Goal: Check status: Check status

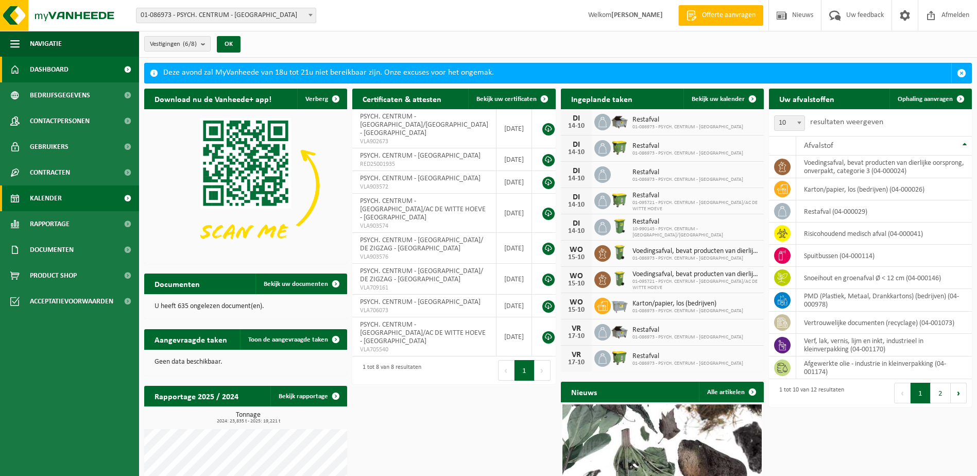
click at [46, 196] on span "Kalender" at bounding box center [46, 198] width 32 height 26
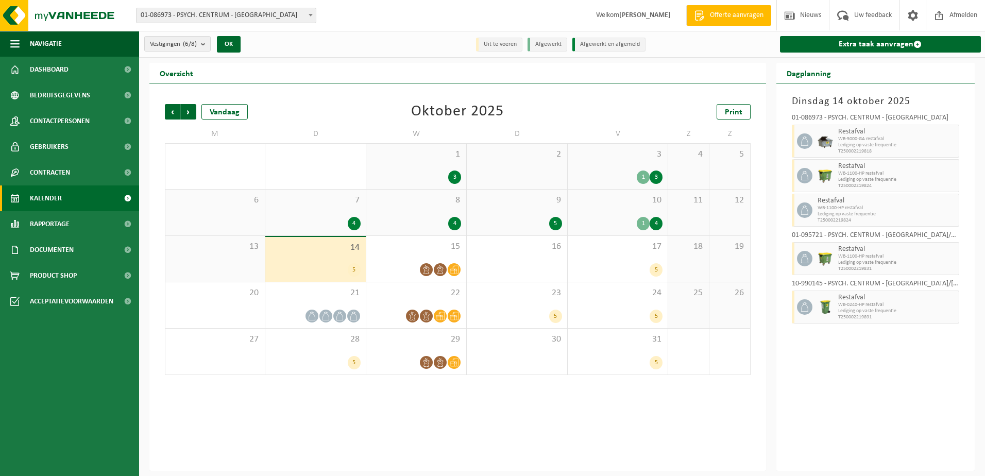
click at [636, 170] on div "1 3" at bounding box center [618, 176] width 90 height 13
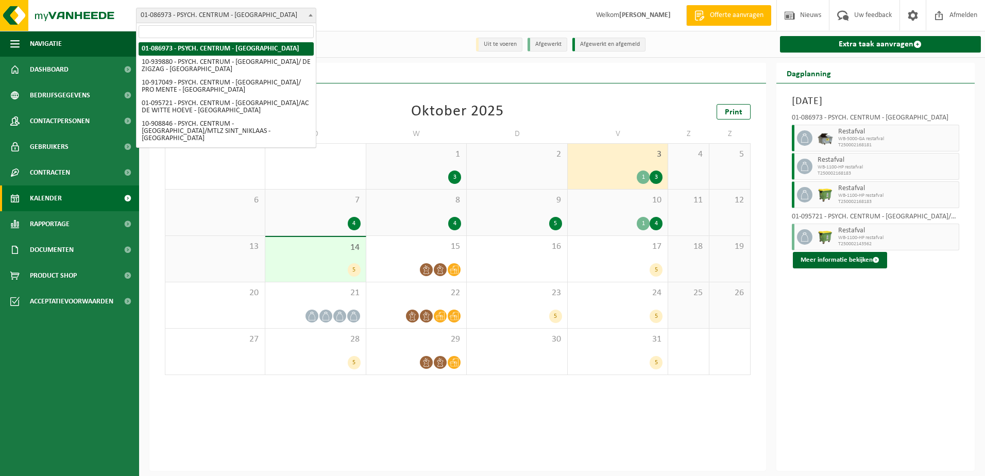
click at [281, 15] on span "01-086973 - PSYCH. CENTRUM - [GEOGRAPHIC_DATA]" at bounding box center [225, 15] width 179 height 14
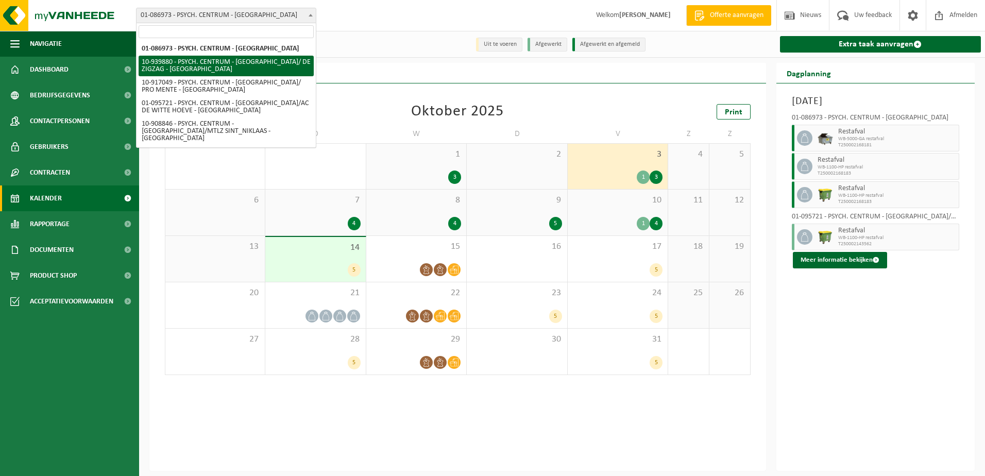
select select "138586"
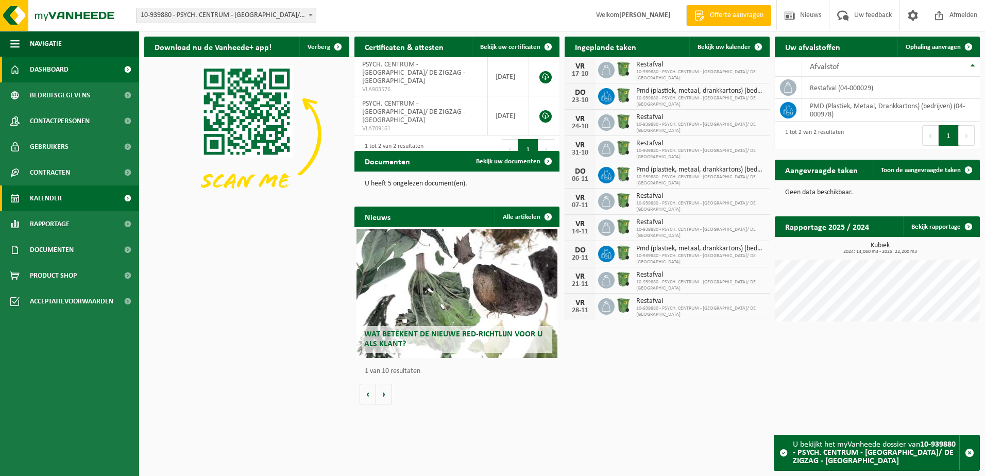
click at [53, 193] on span "Kalender" at bounding box center [46, 198] width 32 height 26
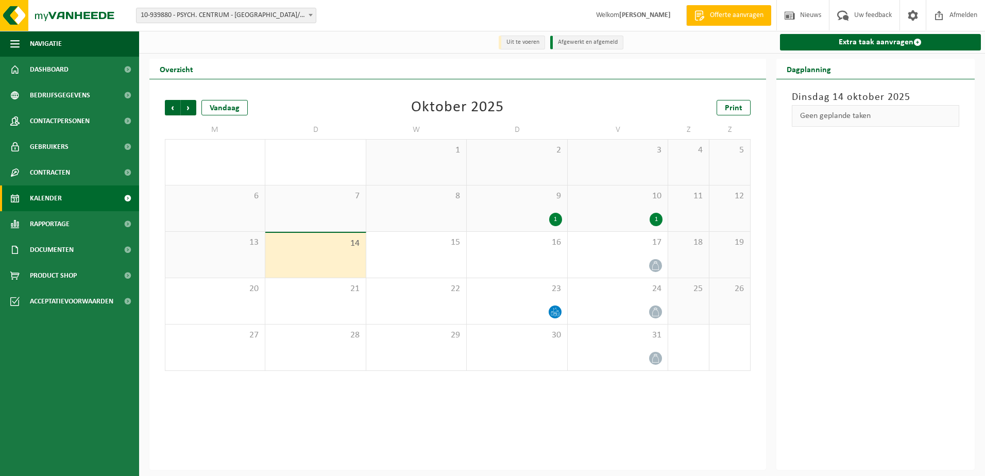
click at [98, 197] on link "Kalender" at bounding box center [69, 198] width 139 height 26
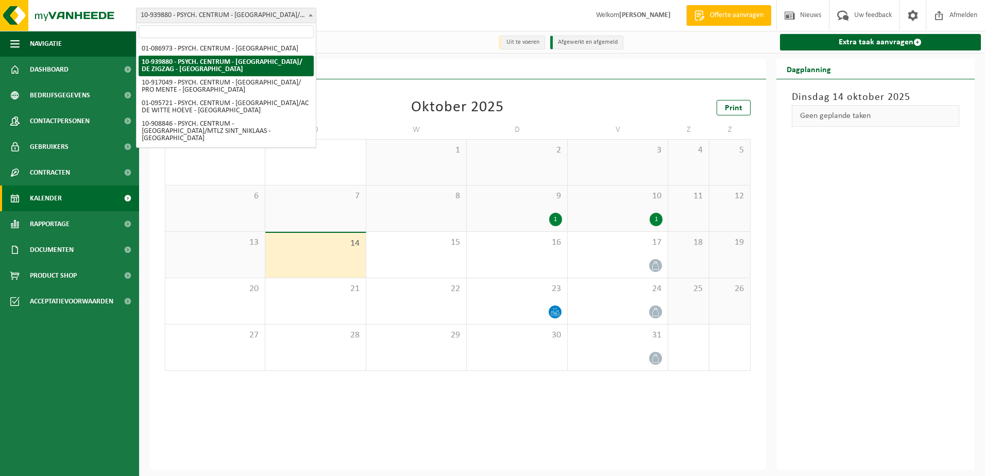
click at [178, 13] on span "10-939880 - PSYCH. CENTRUM - [GEOGRAPHIC_DATA]/ DE ZIGZAG - [GEOGRAPHIC_DATA]" at bounding box center [225, 15] width 179 height 14
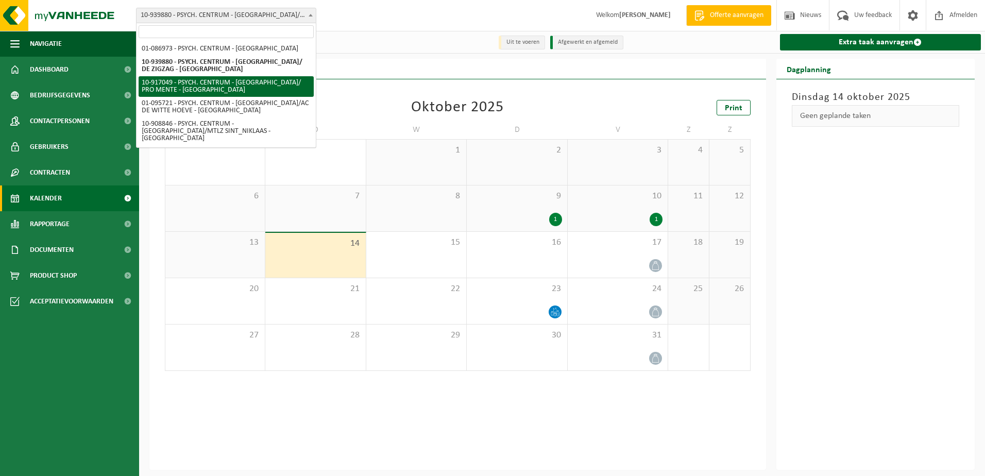
select select "127831"
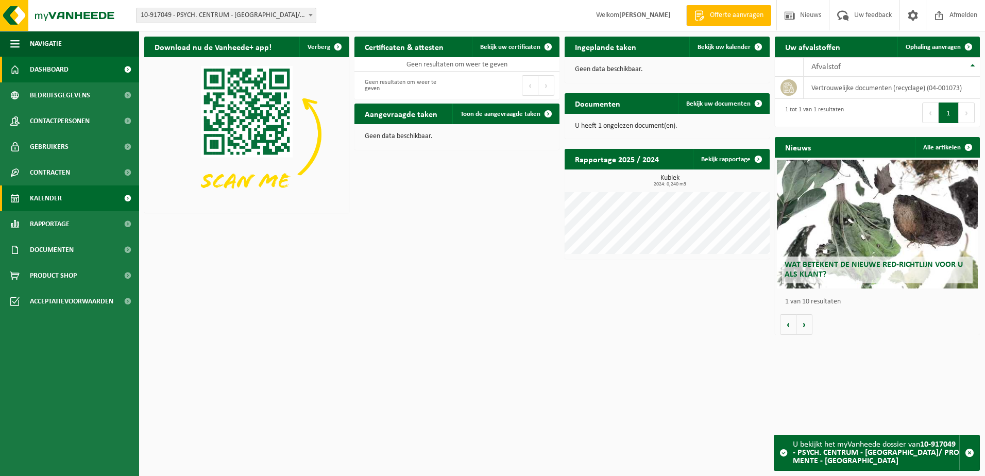
click at [65, 195] on link "Kalender" at bounding box center [69, 198] width 139 height 26
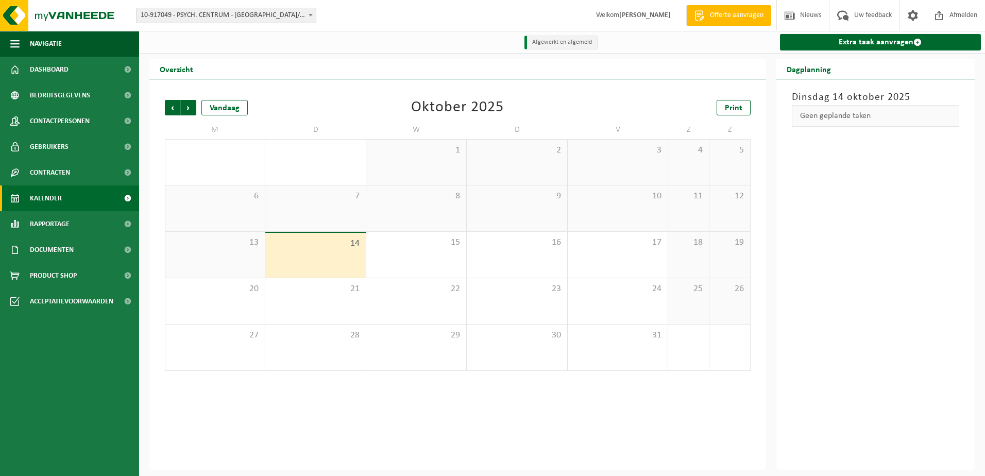
click at [226, 16] on span "10-917049 - PSYCH. CENTRUM - [GEOGRAPHIC_DATA]/ PRO MENTE - [GEOGRAPHIC_DATA]" at bounding box center [225, 15] width 179 height 14
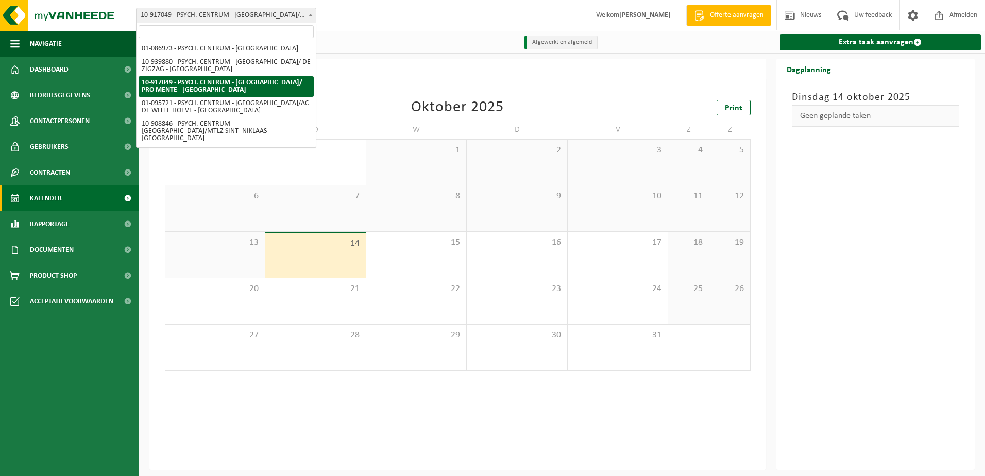
click at [235, 12] on span "10-917049 - PSYCH. CENTRUM - [GEOGRAPHIC_DATA]/ PRO MENTE - [GEOGRAPHIC_DATA]" at bounding box center [225, 15] width 179 height 14
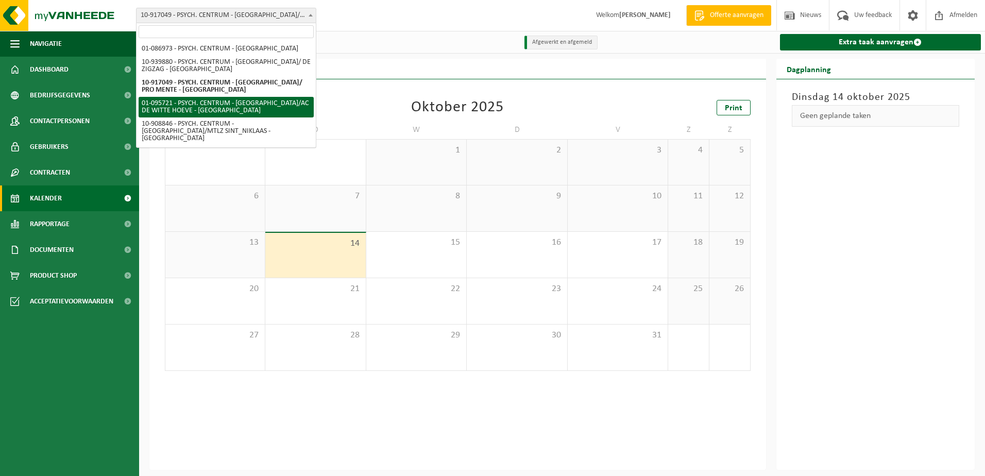
select select "17962"
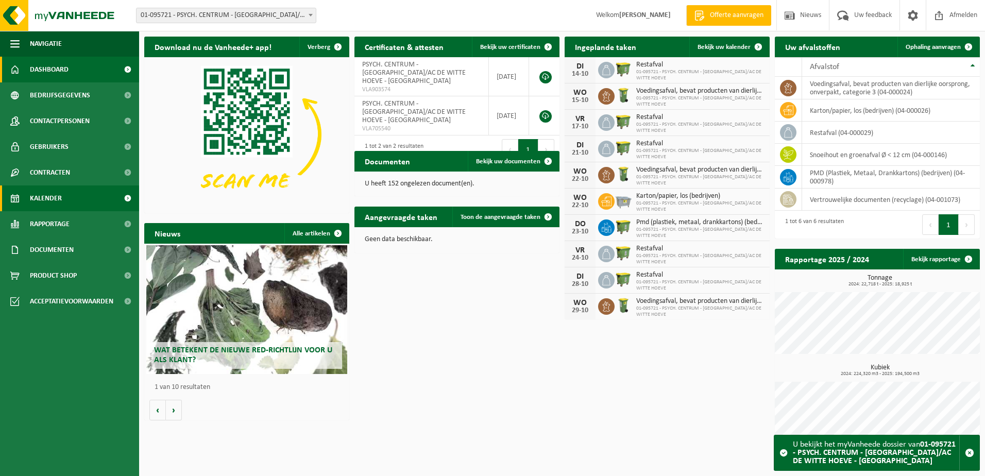
click at [68, 194] on link "Kalender" at bounding box center [69, 198] width 139 height 26
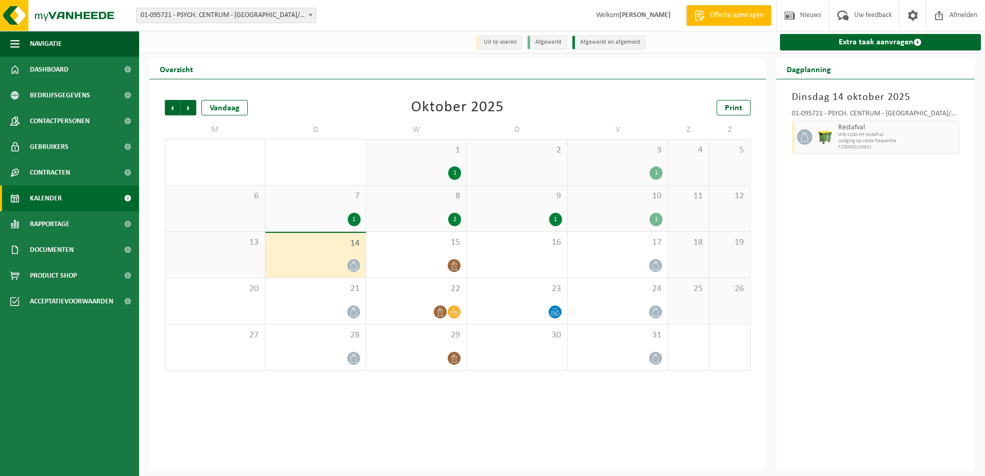
click at [600, 151] on span "3" at bounding box center [618, 150] width 90 height 11
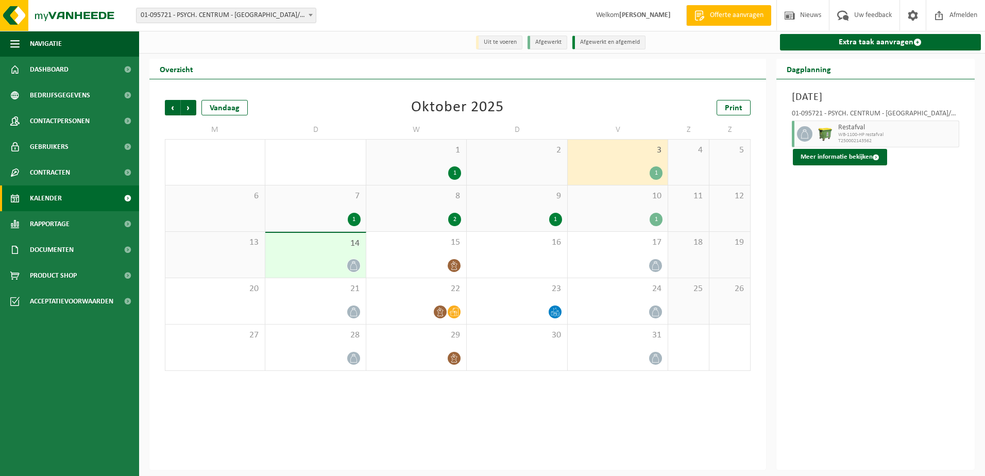
click at [323, 216] on div "1" at bounding box center [315, 219] width 90 height 13
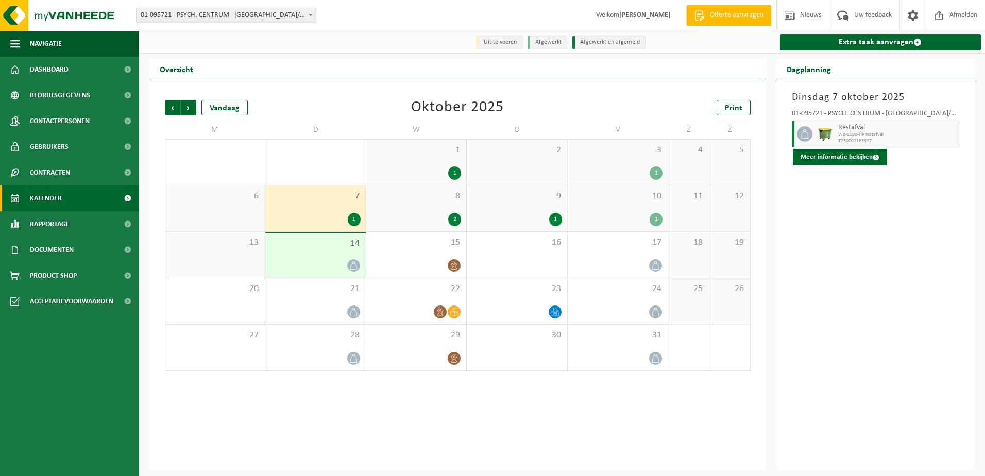
click at [408, 170] on div "1" at bounding box center [416, 172] width 90 height 13
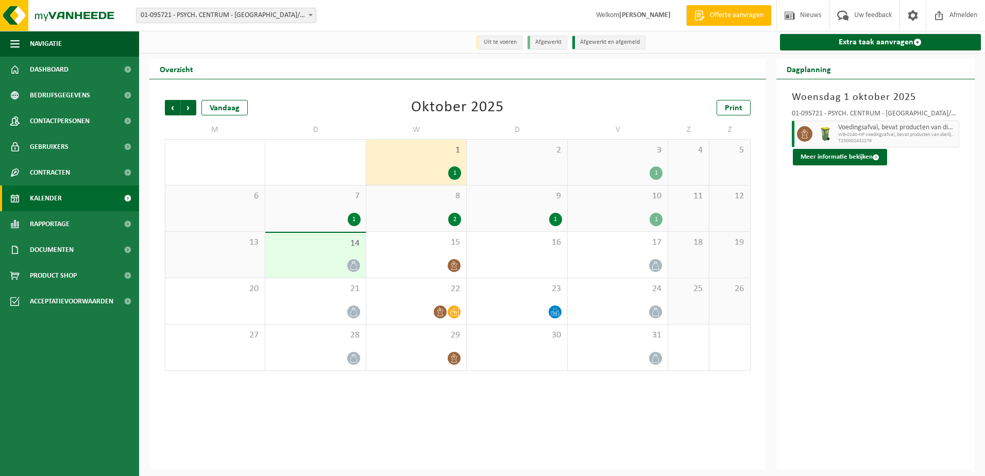
click at [606, 212] on div "10 1" at bounding box center [618, 208] width 100 height 46
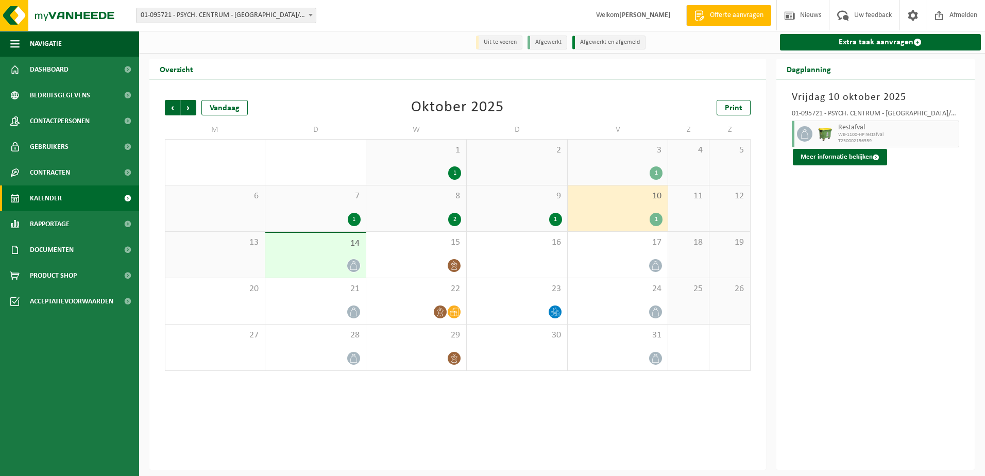
click at [489, 210] on div "9 1" at bounding box center [517, 208] width 100 height 46
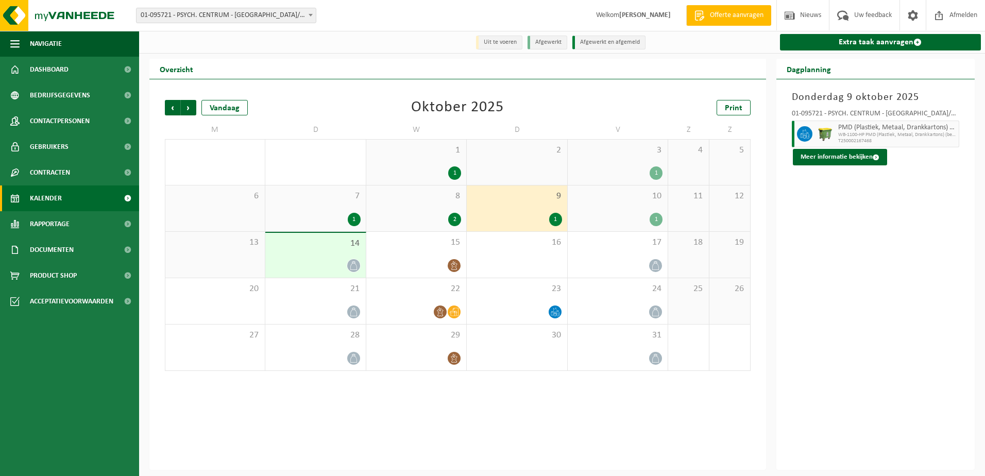
click at [208, 14] on span "01-095721 - PSYCH. CENTRUM - [GEOGRAPHIC_DATA]/AC DE WITTE HOEVE - [GEOGRAPHIC_…" at bounding box center [225, 15] width 179 height 14
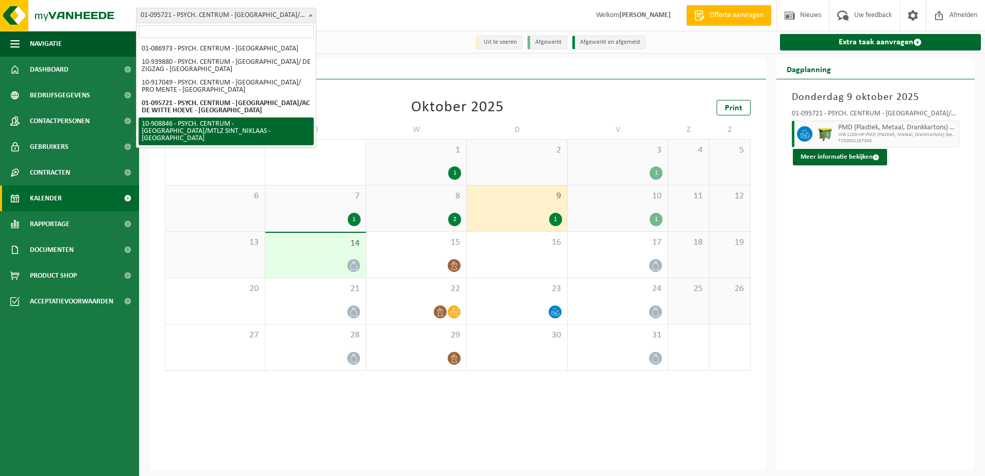
select select "123773"
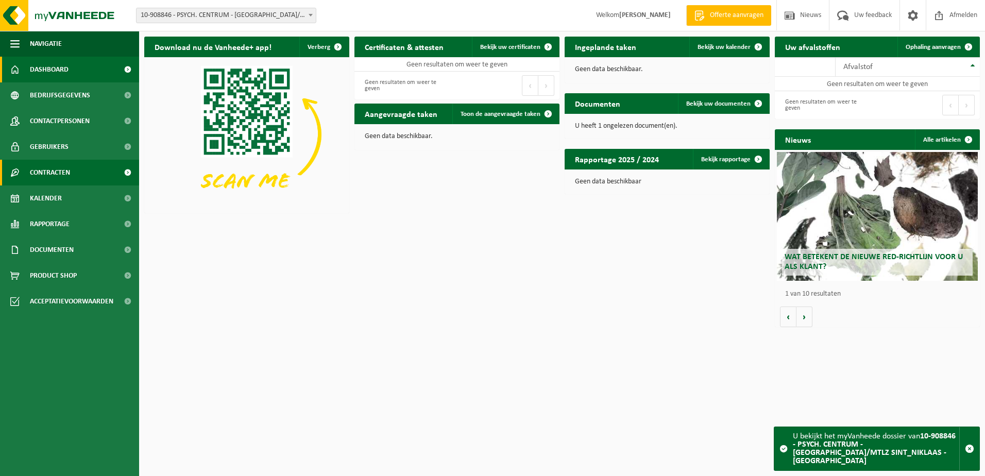
click at [64, 167] on span "Contracten" at bounding box center [50, 173] width 40 height 26
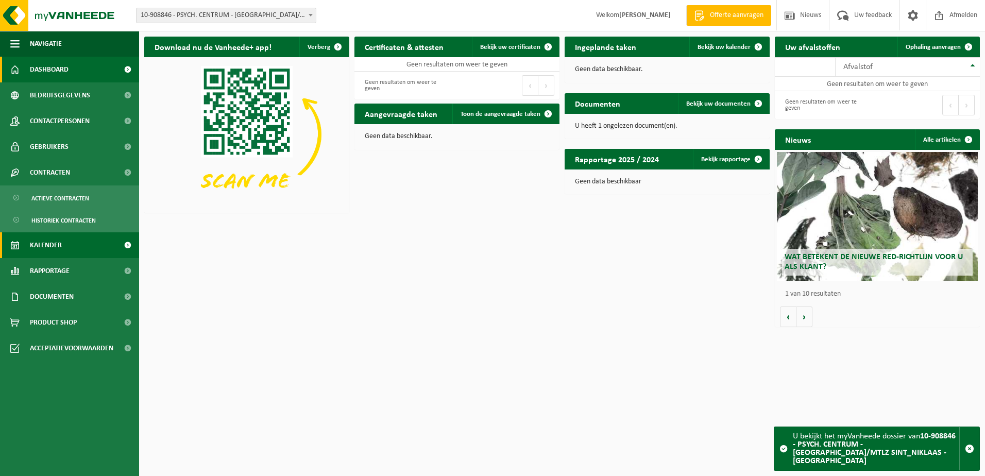
click at [72, 242] on link "Kalender" at bounding box center [69, 245] width 139 height 26
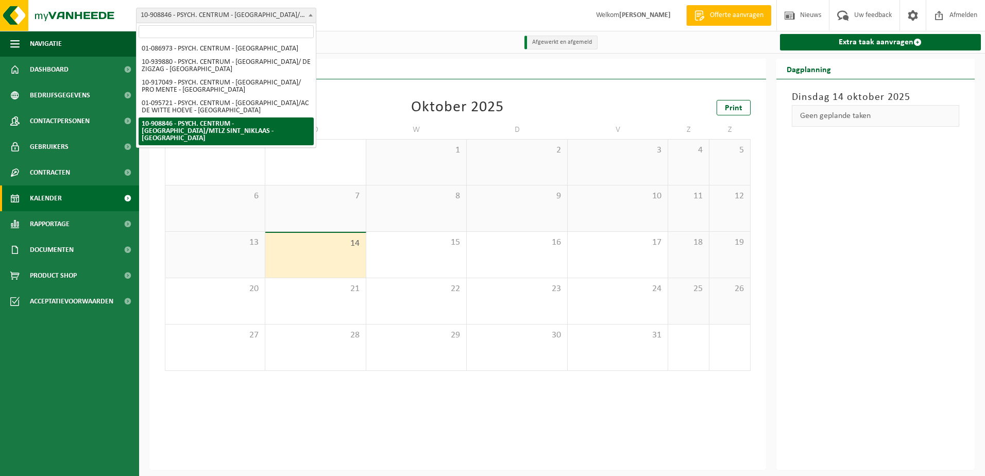
click at [276, 15] on span "10-908846 - PSYCH. CENTRUM - [GEOGRAPHIC_DATA]/MTLZ SINT_NIKLAAS - [GEOGRAPHIC_…" at bounding box center [225, 15] width 179 height 14
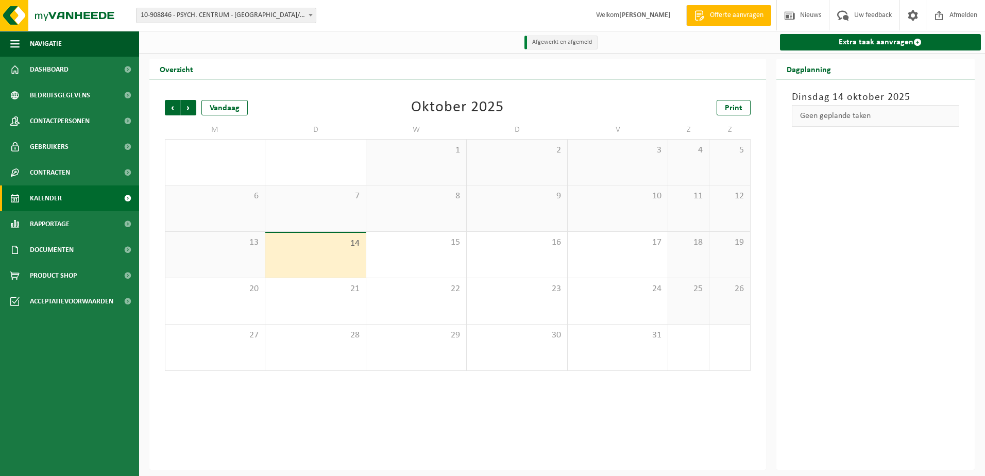
click at [296, 15] on span "10-908846 - PSYCH. CENTRUM - [GEOGRAPHIC_DATA]/MTLZ SINT_NIKLAAS - [GEOGRAPHIC_…" at bounding box center [225, 15] width 179 height 14
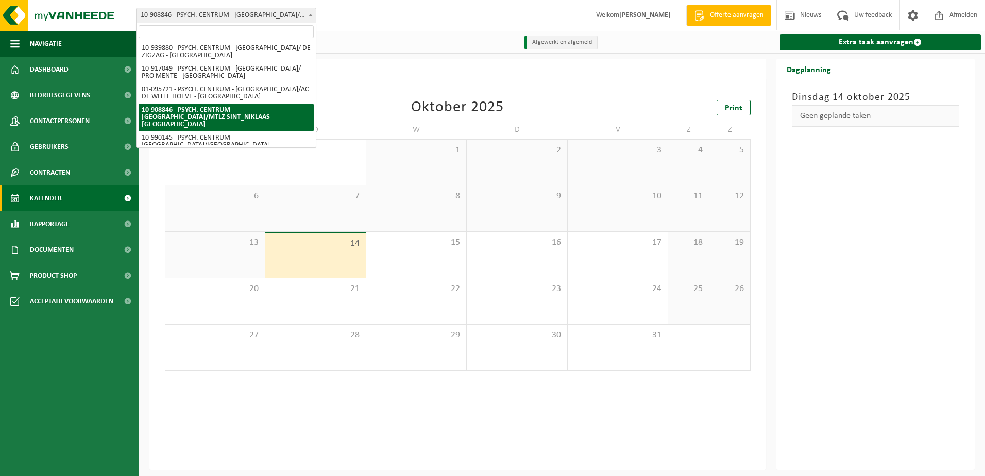
scroll to position [21, 0]
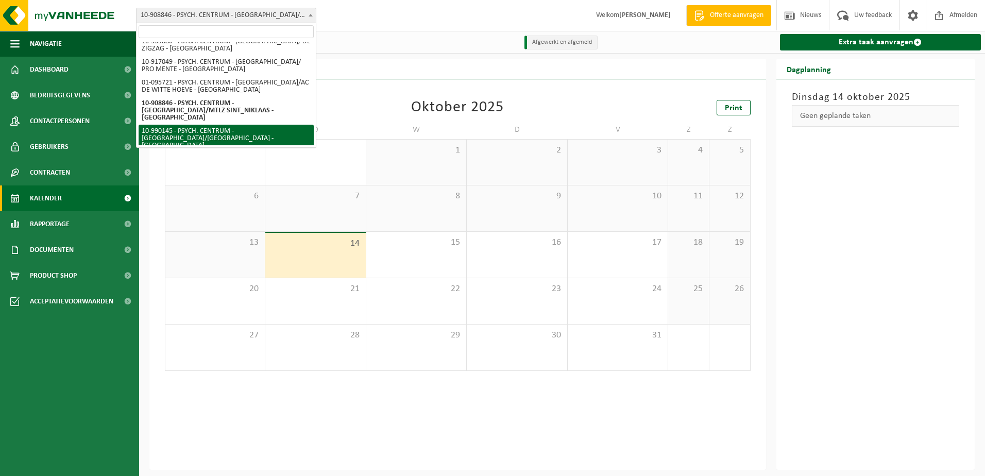
select select "168943"
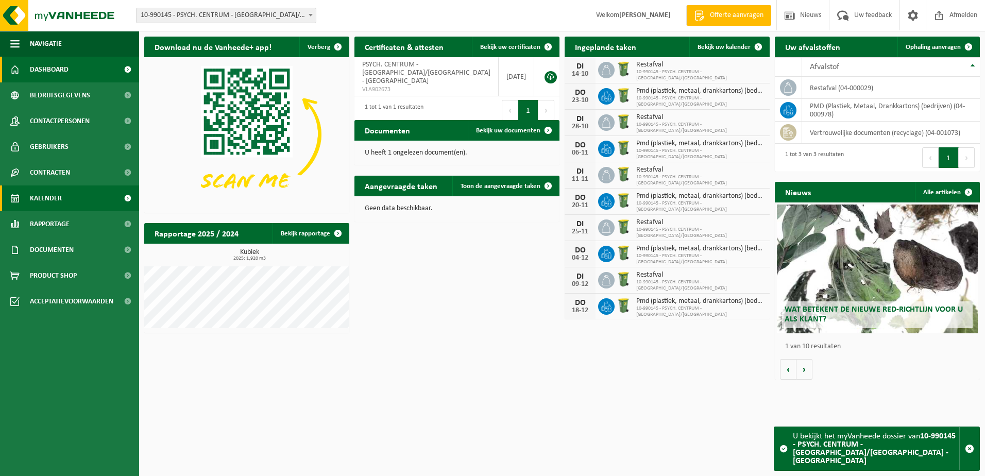
click at [63, 200] on link "Kalender" at bounding box center [69, 198] width 139 height 26
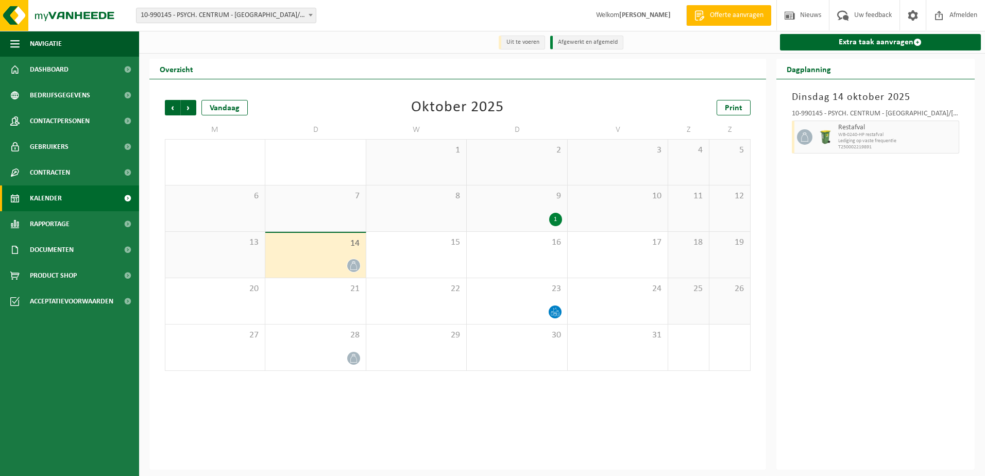
click at [624, 161] on div "3" at bounding box center [618, 162] width 100 height 45
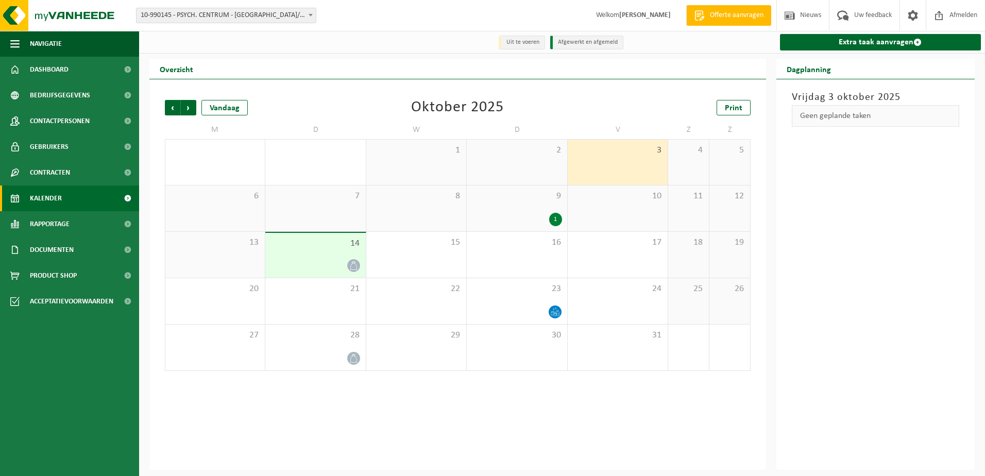
click at [514, 211] on div "9 1" at bounding box center [517, 208] width 100 height 46
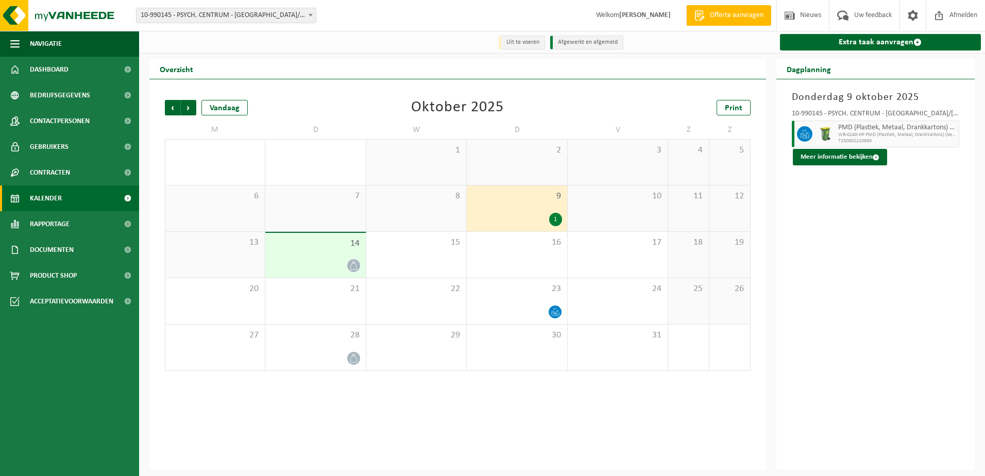
click at [281, 20] on span "10-990145 - PSYCH. CENTRUM - [GEOGRAPHIC_DATA]/[GEOGRAPHIC_DATA] - [GEOGRAPHIC_…" at bounding box center [225, 15] width 179 height 14
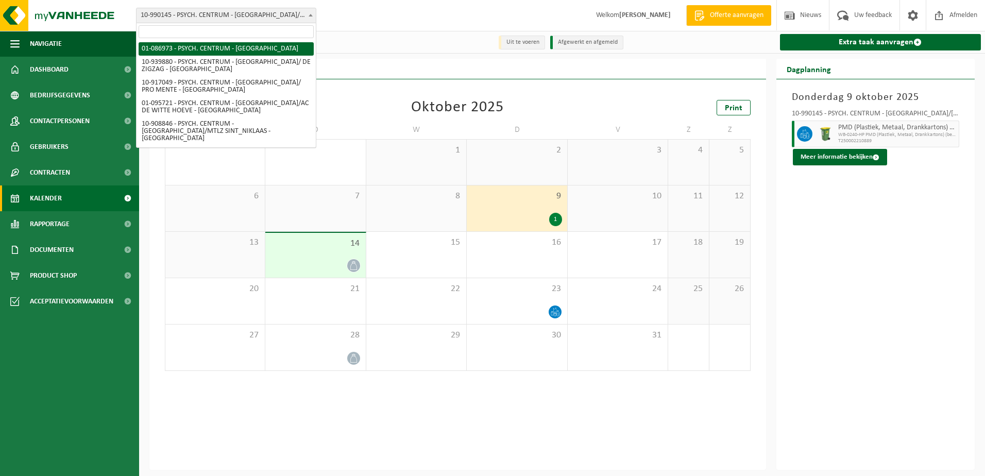
select select "700"
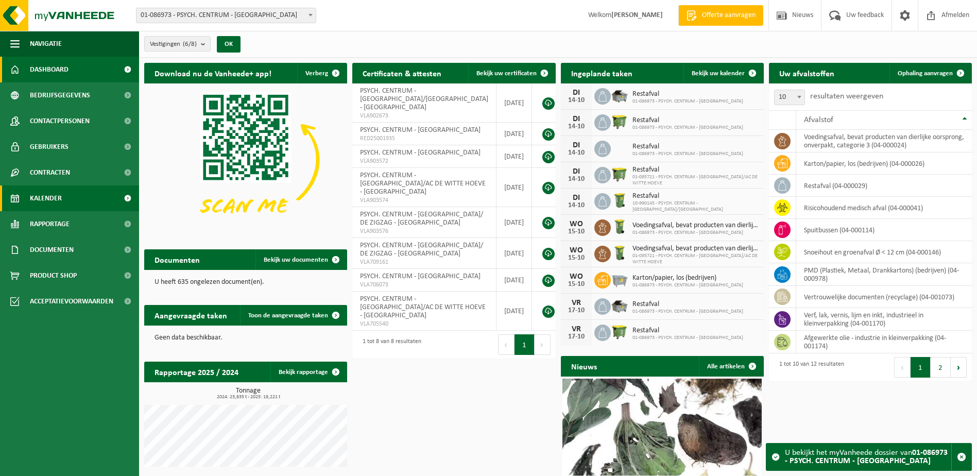
click at [63, 197] on link "Kalender" at bounding box center [69, 198] width 139 height 26
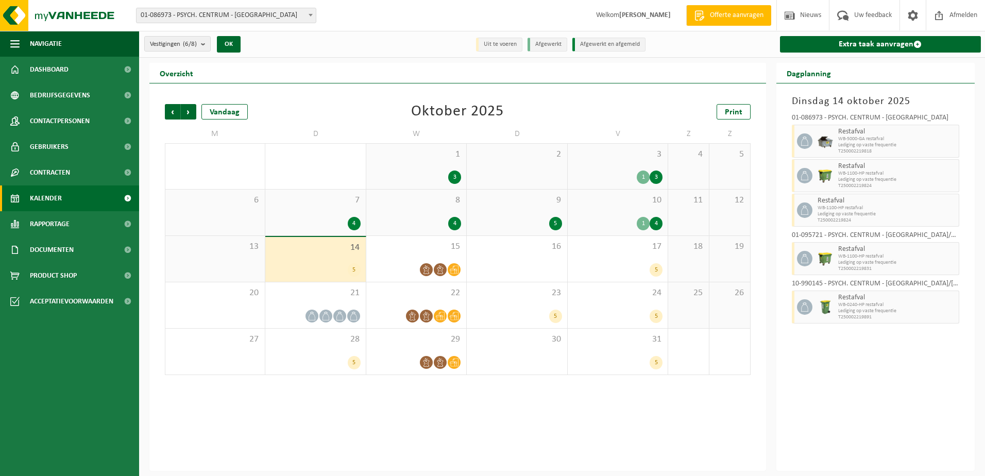
click at [525, 220] on div "5" at bounding box center [517, 223] width 90 height 13
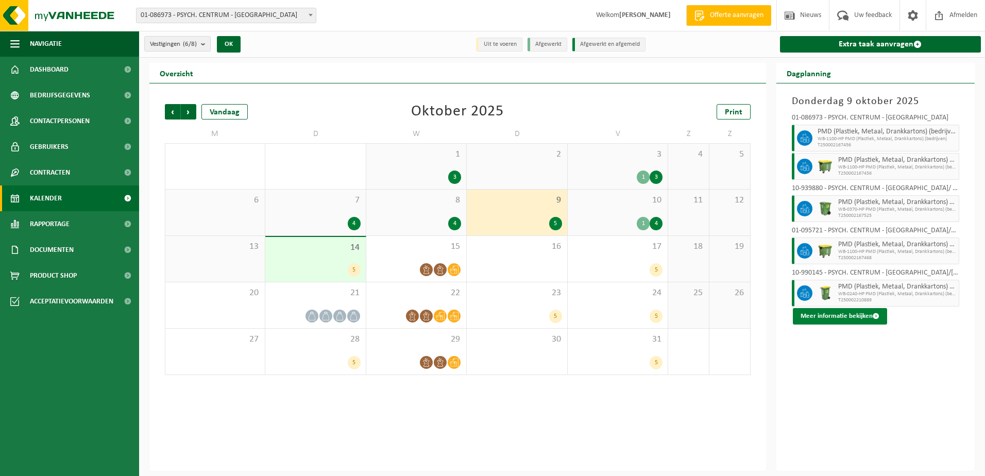
click at [864, 316] on button "Meer informatie bekijken" at bounding box center [840, 316] width 94 height 16
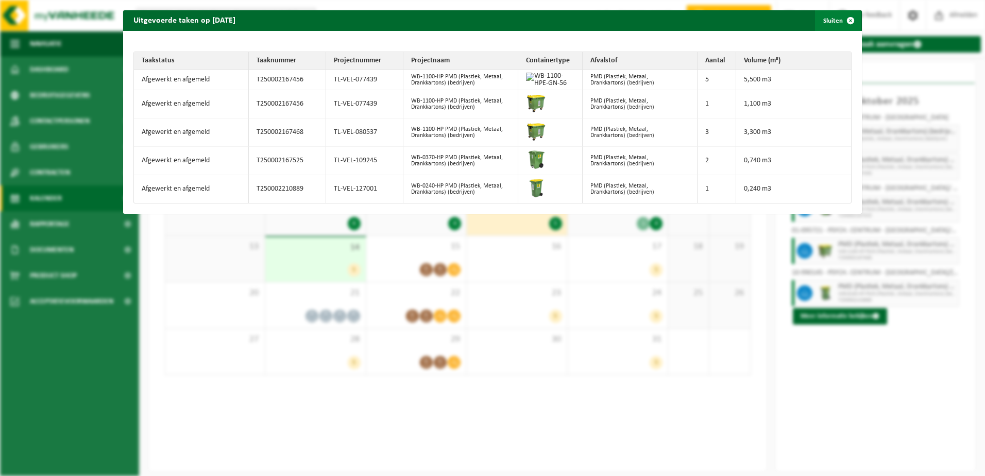
click at [843, 18] on span "button" at bounding box center [850, 20] width 21 height 21
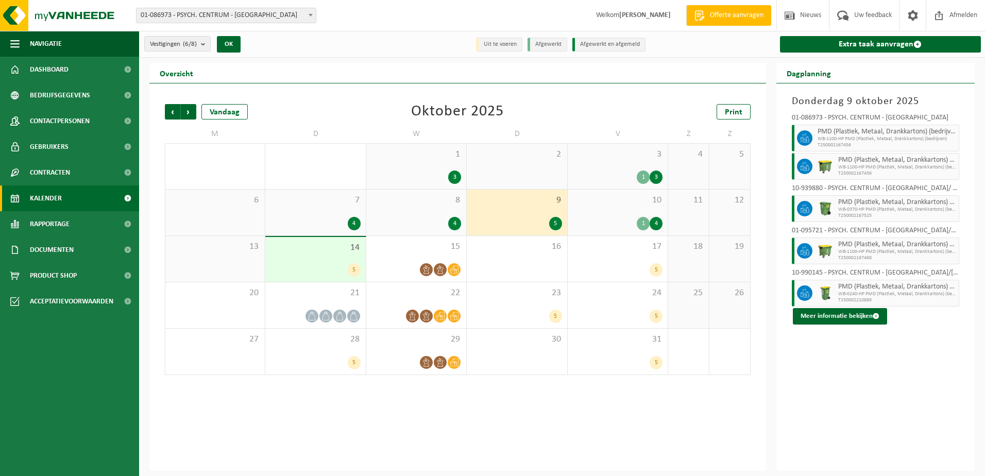
click at [606, 211] on div "10 1 4" at bounding box center [618, 213] width 100 height 46
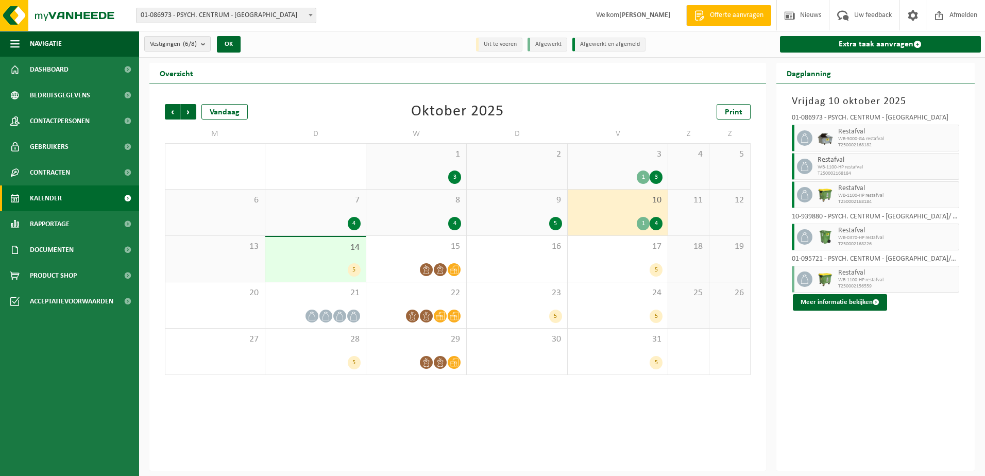
click at [519, 209] on div "9 5" at bounding box center [517, 213] width 100 height 46
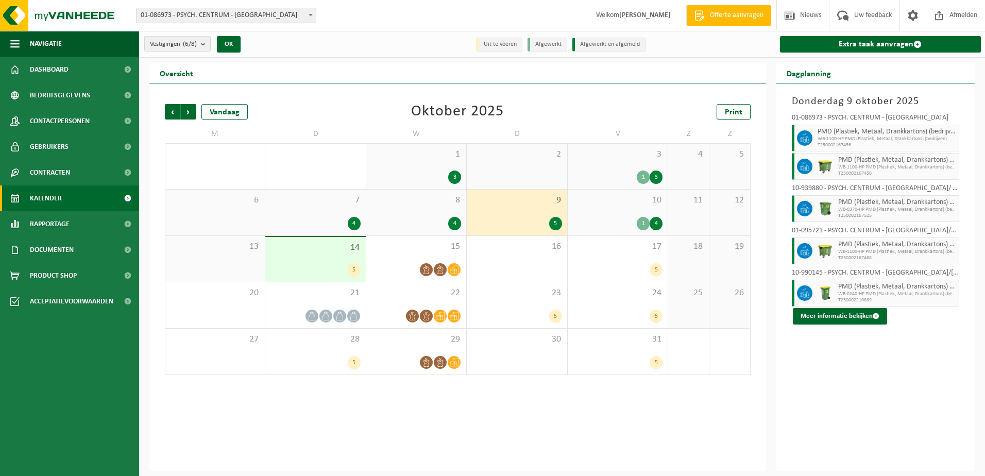
click at [218, 15] on span "01-086973 - PSYCH. CENTRUM - [GEOGRAPHIC_DATA]" at bounding box center [225, 15] width 179 height 14
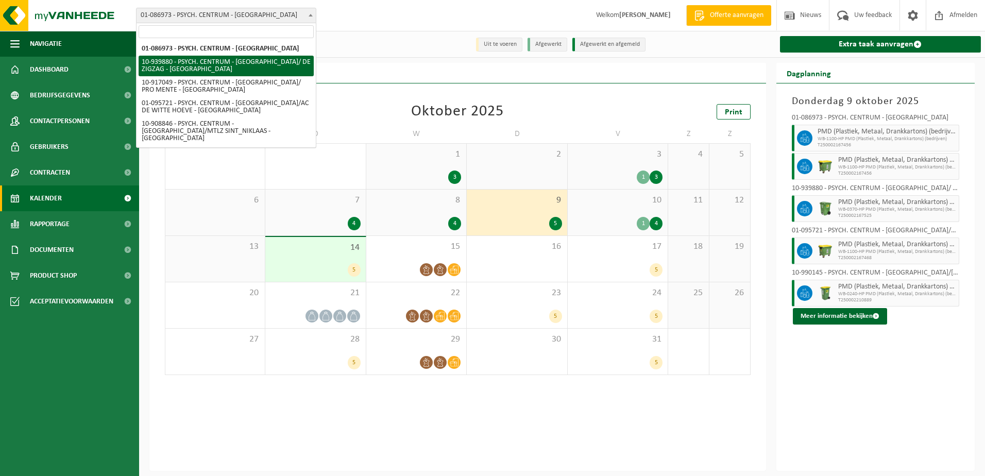
select select "138586"
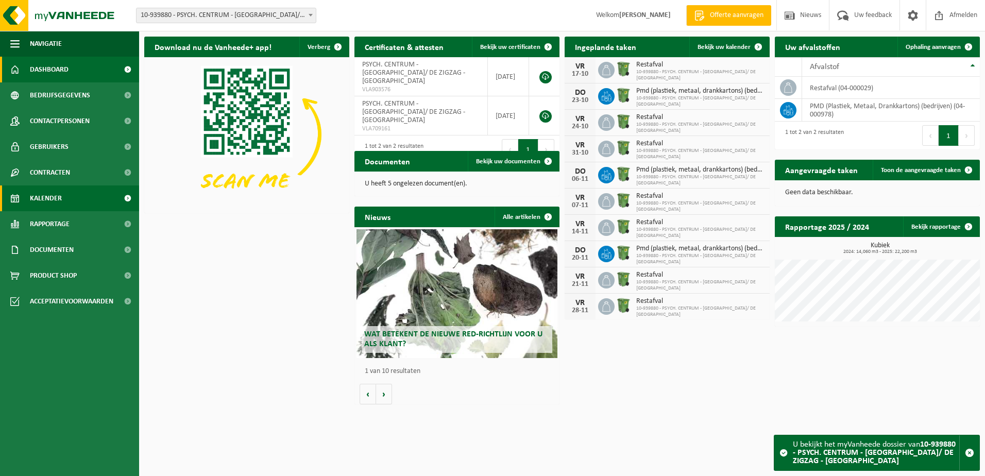
click at [78, 197] on link "Kalender" at bounding box center [69, 198] width 139 height 26
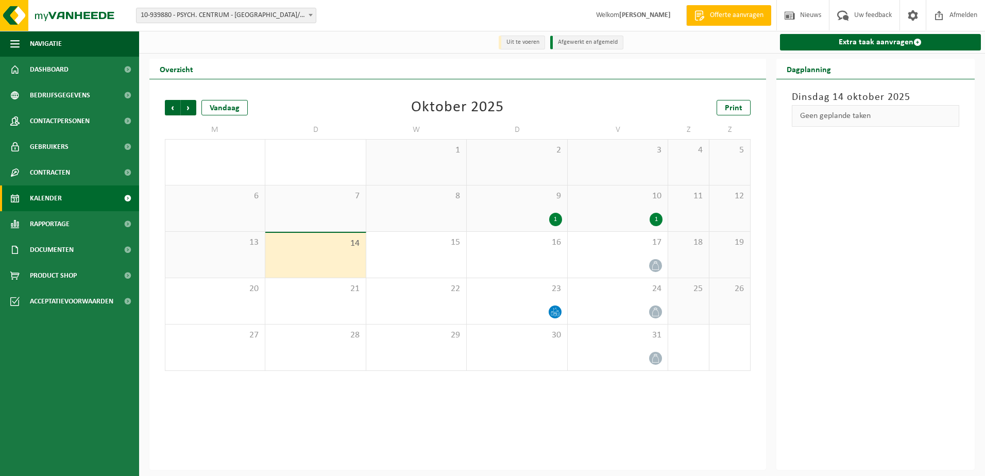
click at [539, 203] on div "9 1" at bounding box center [517, 208] width 100 height 46
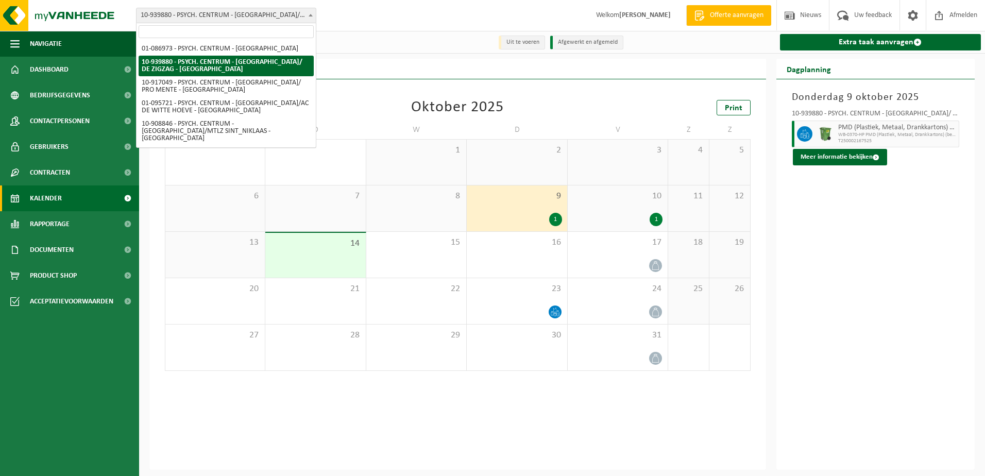
click at [276, 19] on span "10-939880 - PSYCH. CENTRUM - [GEOGRAPHIC_DATA]/ DE ZIGZAG - [GEOGRAPHIC_DATA]" at bounding box center [225, 15] width 179 height 14
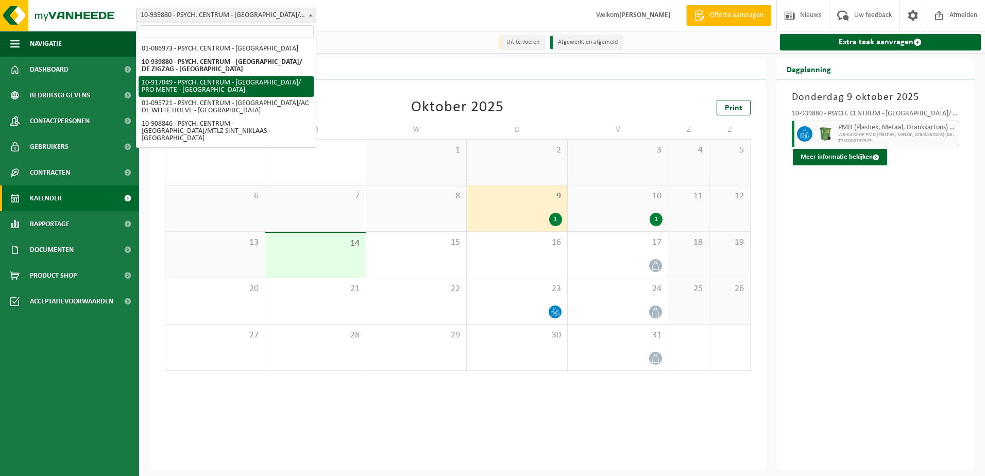
select select "127831"
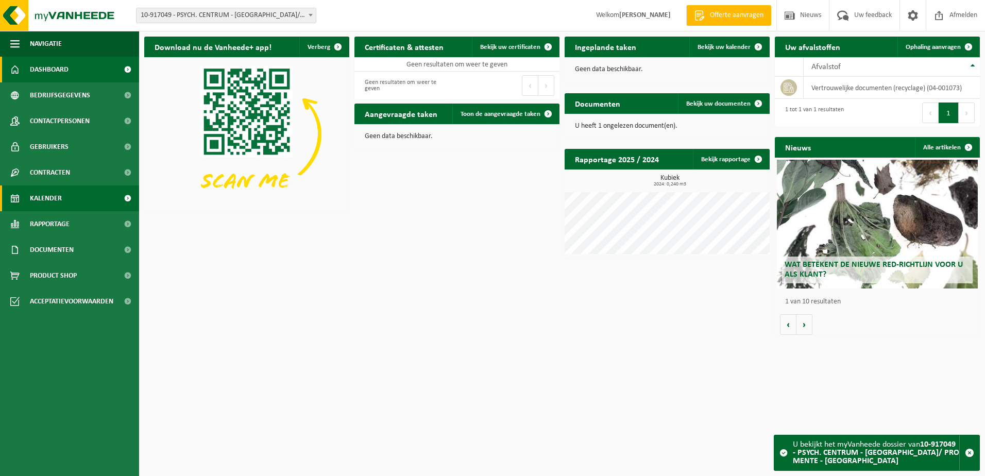
click at [57, 191] on span "Kalender" at bounding box center [46, 198] width 32 height 26
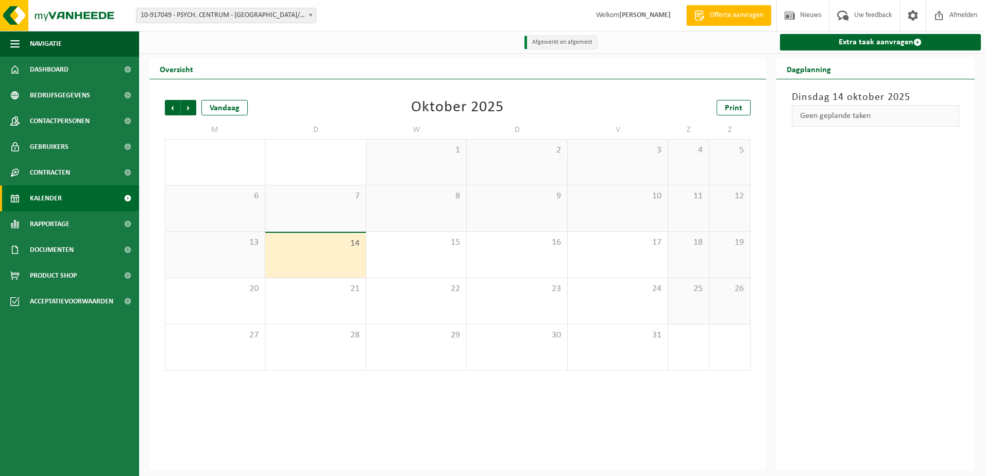
click at [522, 205] on div "9" at bounding box center [517, 208] width 100 height 46
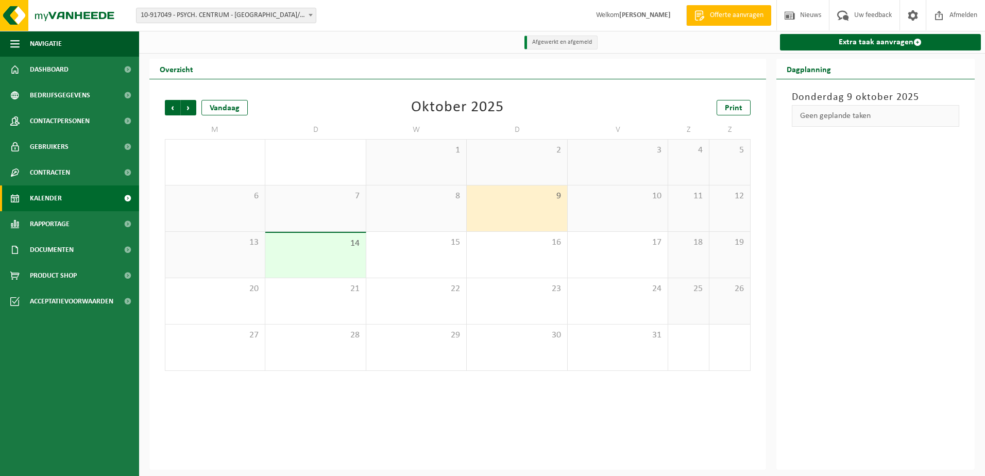
click at [224, 15] on span "10-917049 - PSYCH. CENTRUM - [GEOGRAPHIC_DATA]/ PRO MENTE - [GEOGRAPHIC_DATA]" at bounding box center [225, 15] width 179 height 14
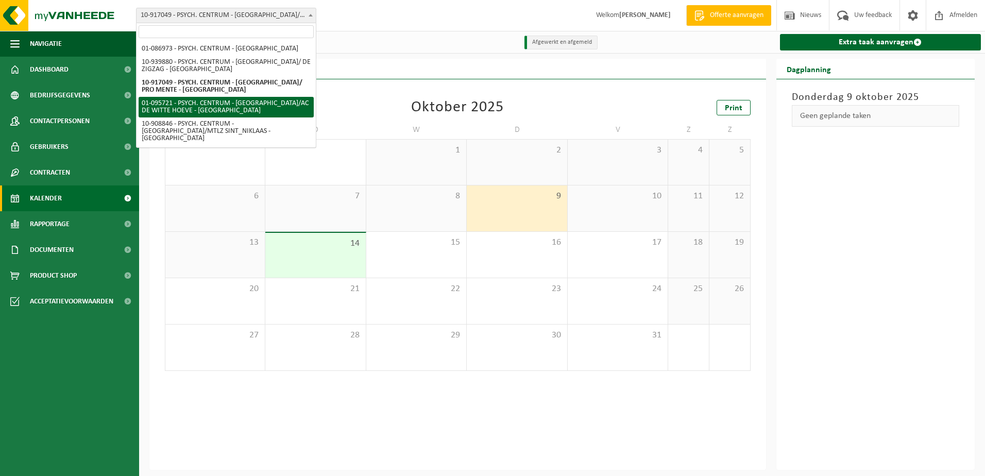
select select "17962"
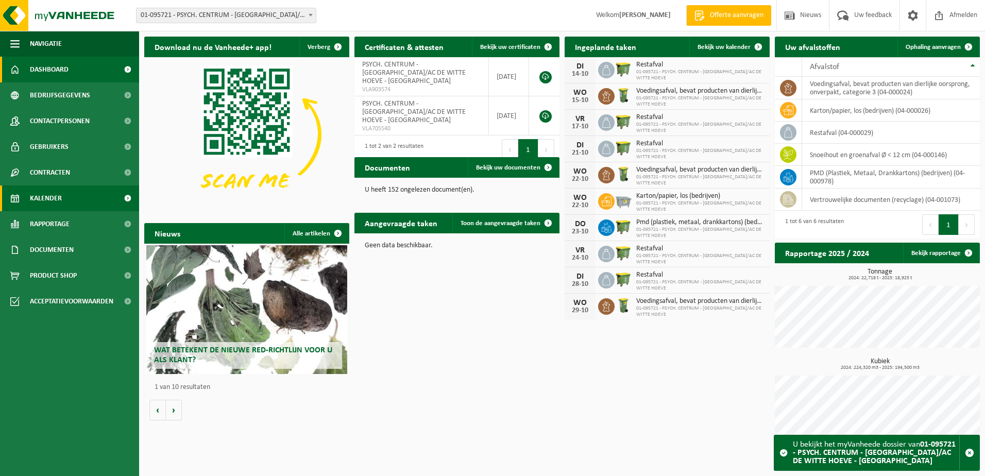
click at [76, 194] on link "Kalender" at bounding box center [69, 198] width 139 height 26
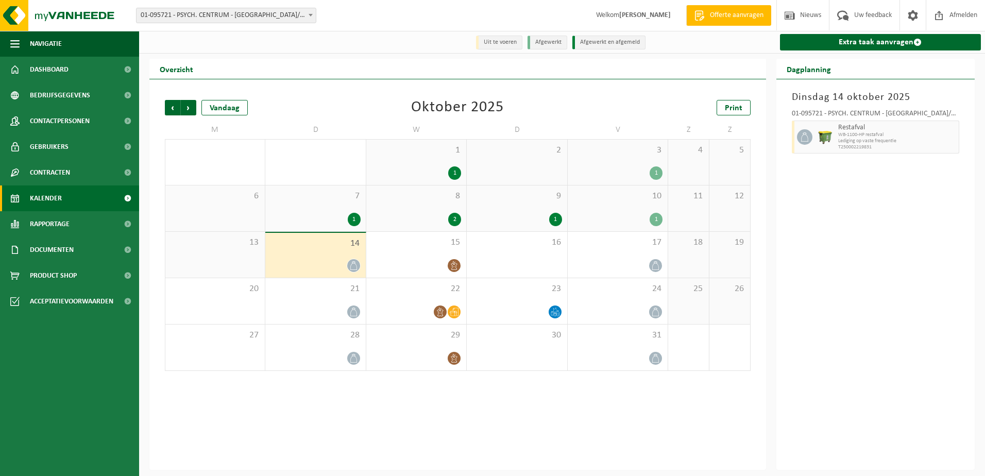
click at [536, 211] on div "9 1" at bounding box center [517, 208] width 100 height 46
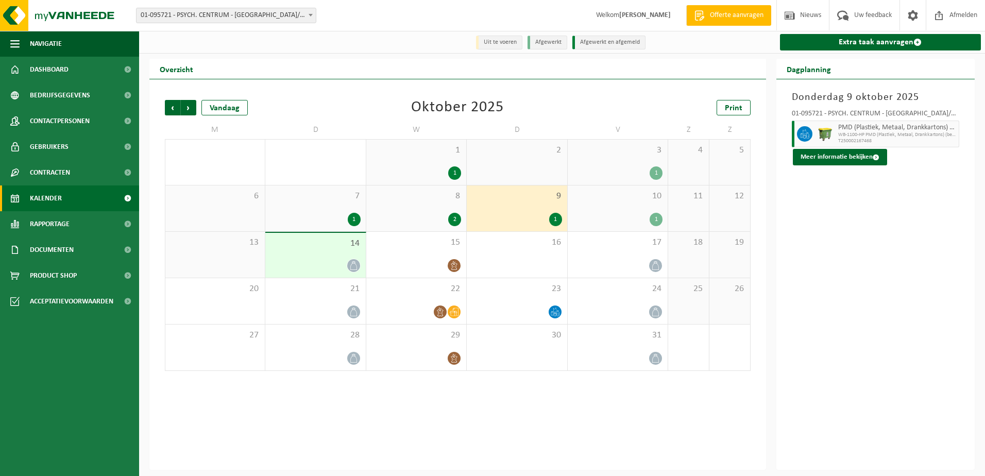
click at [259, 15] on span "01-095721 - PSYCH. CENTRUM - [GEOGRAPHIC_DATA]/AC DE WITTE HOEVE - [GEOGRAPHIC_…" at bounding box center [225, 15] width 179 height 14
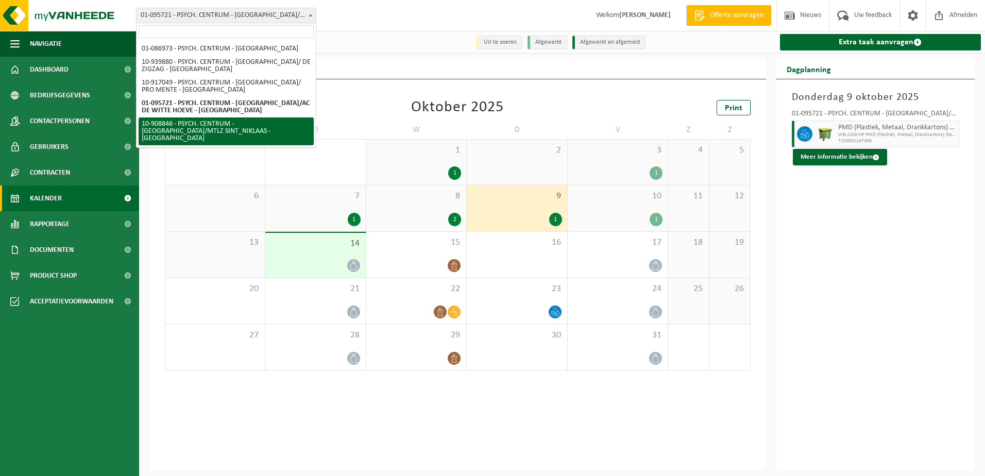
select select "123773"
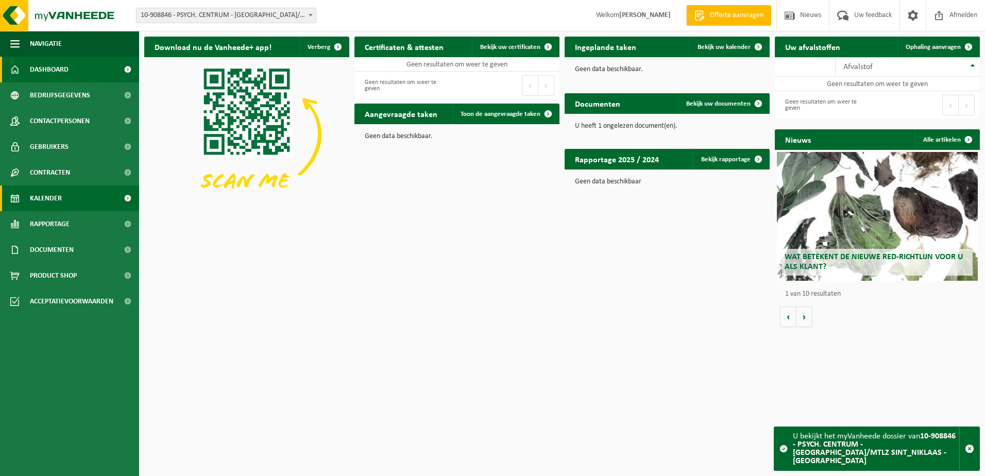
click at [56, 195] on span "Kalender" at bounding box center [46, 198] width 32 height 26
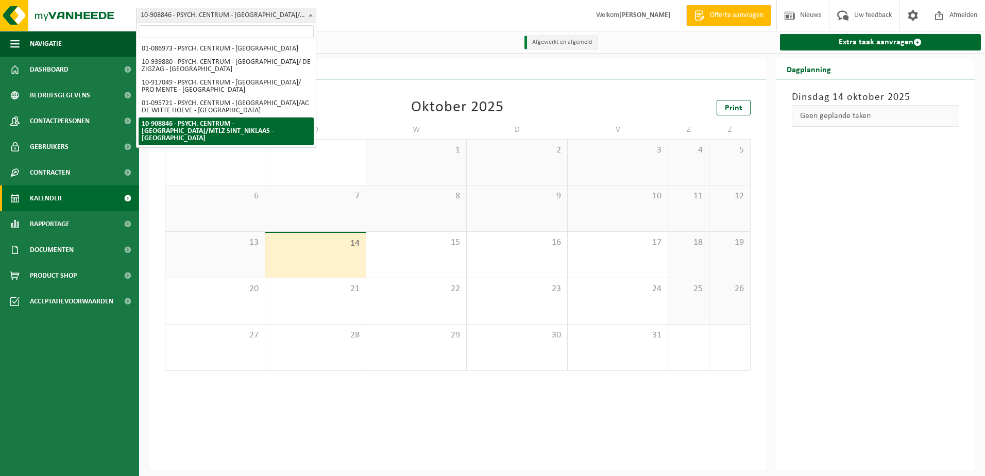
click at [278, 13] on span "10-908846 - PSYCH. CENTRUM - [GEOGRAPHIC_DATA]/MTLZ SINT_NIKLAAS - [GEOGRAPHIC_…" at bounding box center [225, 15] width 179 height 14
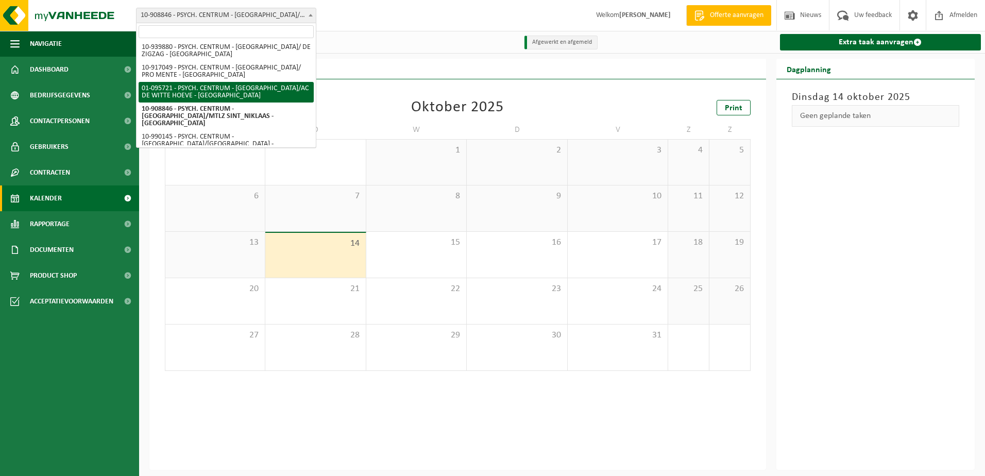
scroll to position [21, 0]
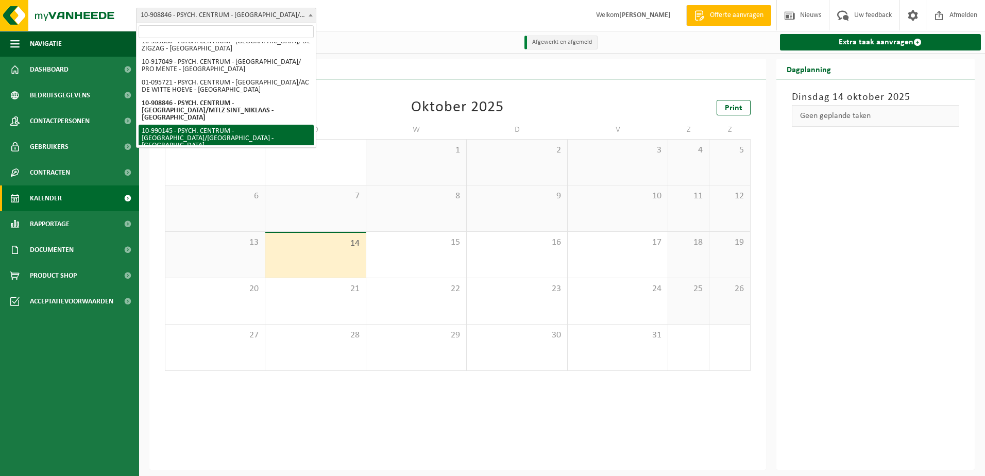
select select "168943"
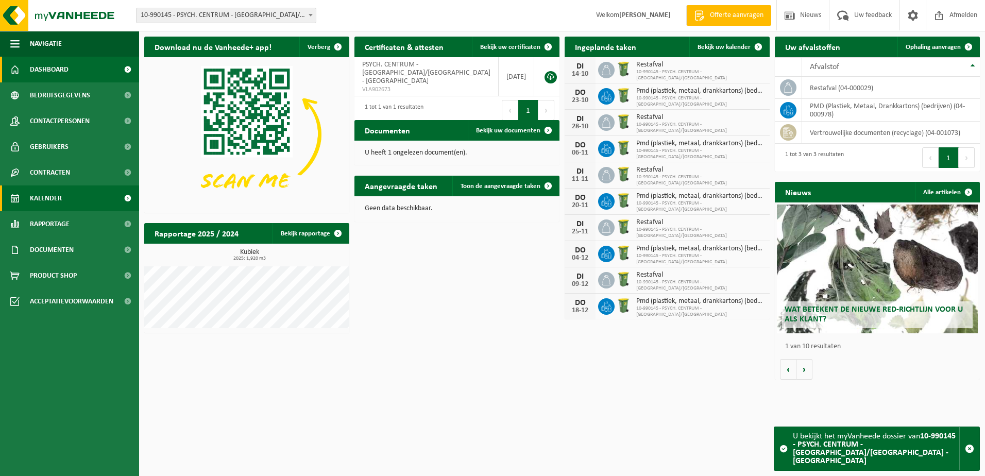
click at [68, 195] on link "Kalender" at bounding box center [69, 198] width 139 height 26
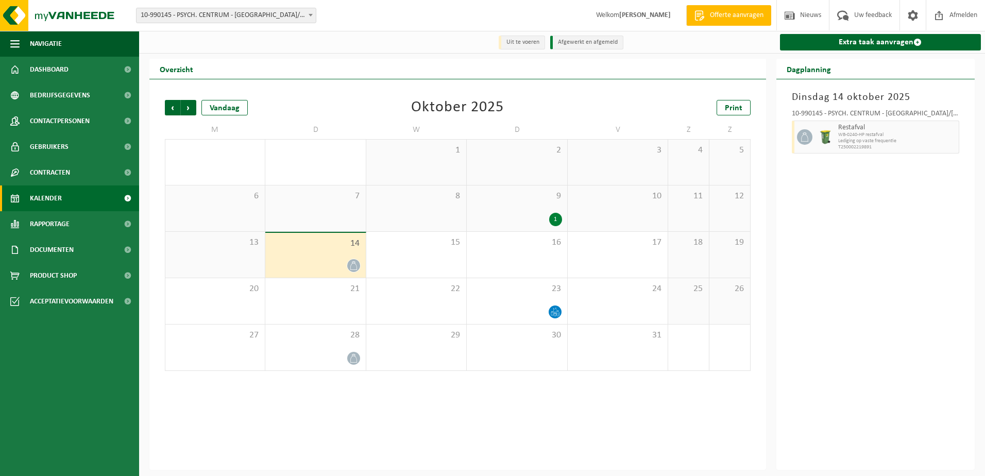
click at [512, 217] on div "1" at bounding box center [517, 219] width 90 height 13
